Goal: Task Accomplishment & Management: Use online tool/utility

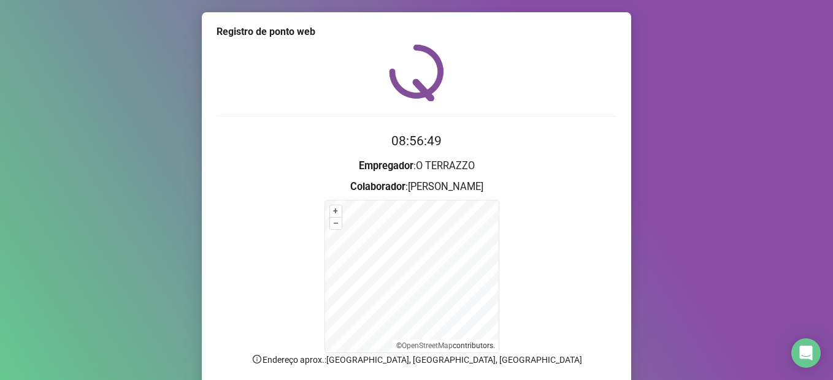
scroll to position [74, 0]
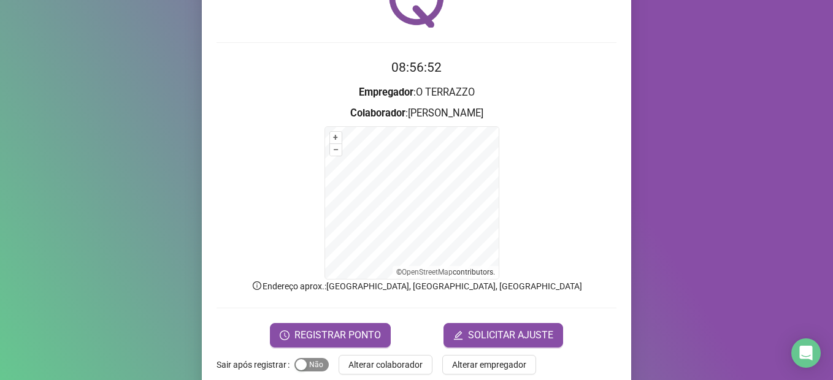
click at [302, 369] on span "Sim Não" at bounding box center [311, 364] width 34 height 13
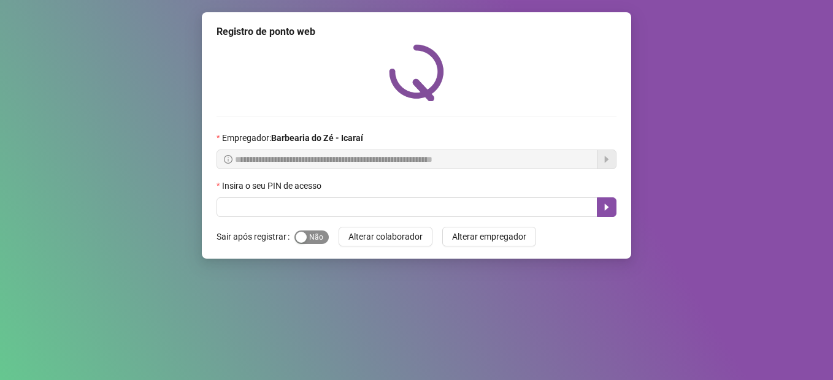
click at [313, 239] on span "Sim Não" at bounding box center [311, 237] width 34 height 13
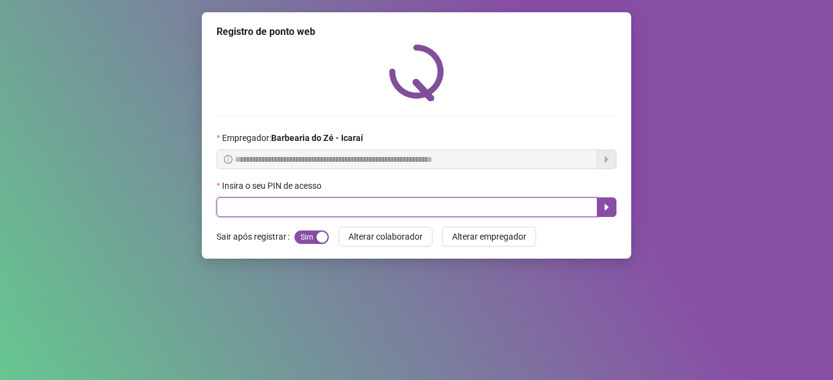
click at [299, 211] on input "text" at bounding box center [406, 207] width 381 height 20
type input "****"
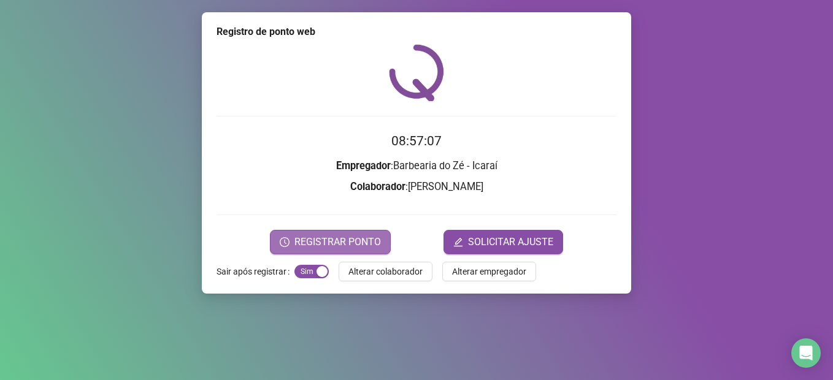
click at [353, 242] on span "REGISTRAR PONTO" at bounding box center [337, 242] width 86 height 15
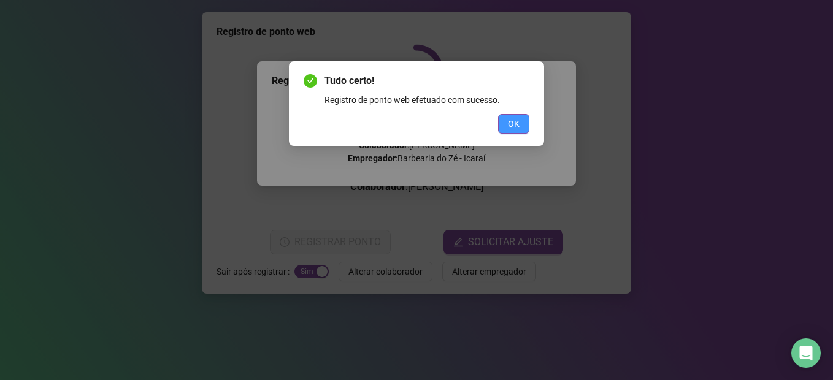
click at [510, 129] on span "OK" at bounding box center [514, 123] width 12 height 13
